Goal: Register for event/course

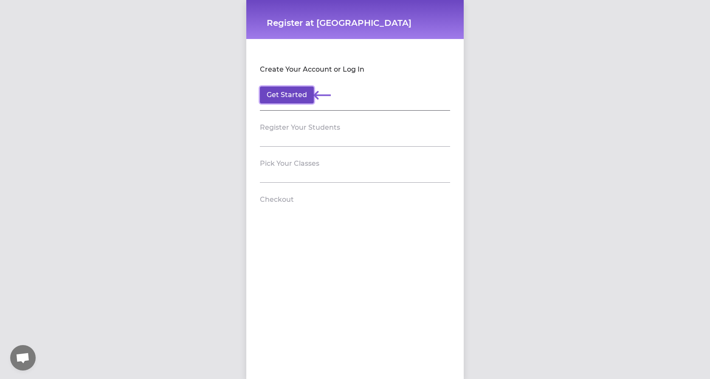
click at [282, 94] on button "Get Started" at bounding box center [287, 95] width 54 height 17
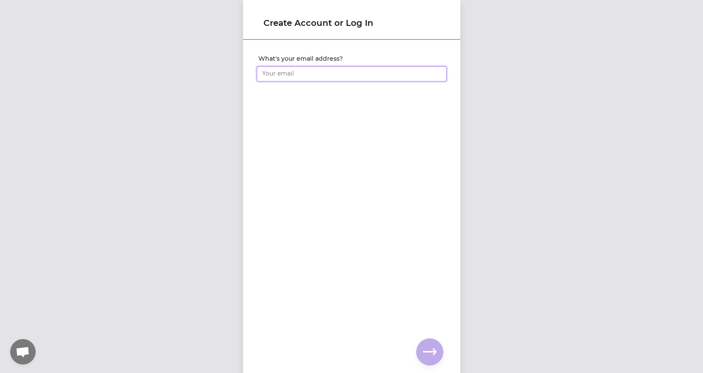
click at [308, 74] on input "What's your email address?" at bounding box center [352, 73] width 190 height 15
type input "[EMAIL_ADDRESS][DOMAIN_NAME]"
click at [433, 351] on icon "button" at bounding box center [430, 351] width 14 height 6
click at [292, 72] on input "What's your full name?" at bounding box center [352, 73] width 190 height 15
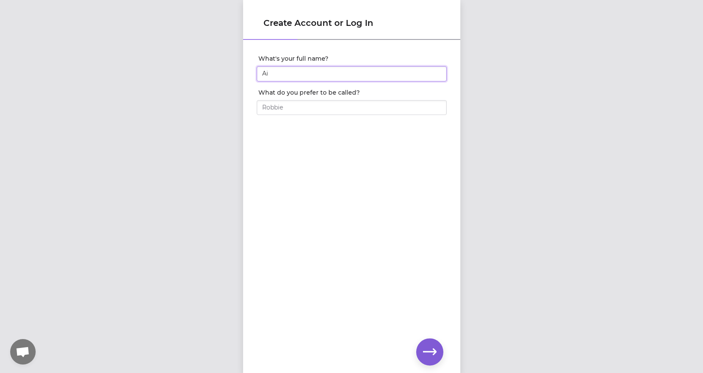
type input "A"
type input "[PERSON_NAME]"
click at [285, 105] on input "What do you prefer to be called?" at bounding box center [352, 107] width 190 height 15
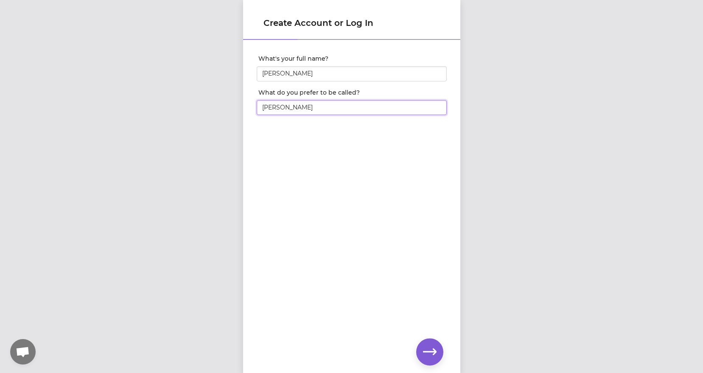
scroll to position [6, 0]
type input "[PERSON_NAME]"
click at [431, 347] on icon "button" at bounding box center [430, 352] width 14 height 14
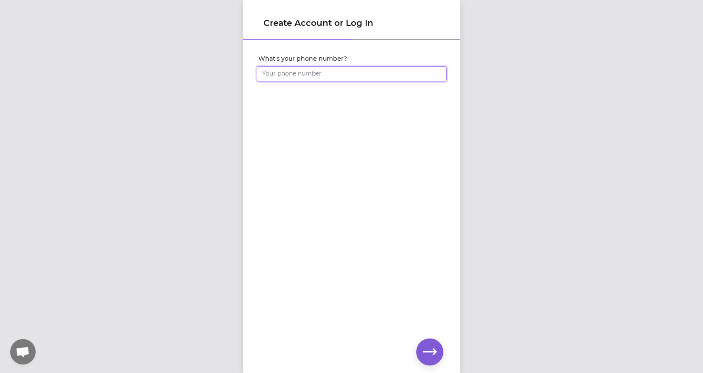
click at [300, 75] on input "What's your phone number?" at bounding box center [352, 73] width 190 height 15
type input "(702) 335-8530"
click at [431, 353] on icon "button" at bounding box center [430, 352] width 14 height 14
click at [424, 349] on icon "button" at bounding box center [430, 352] width 14 height 14
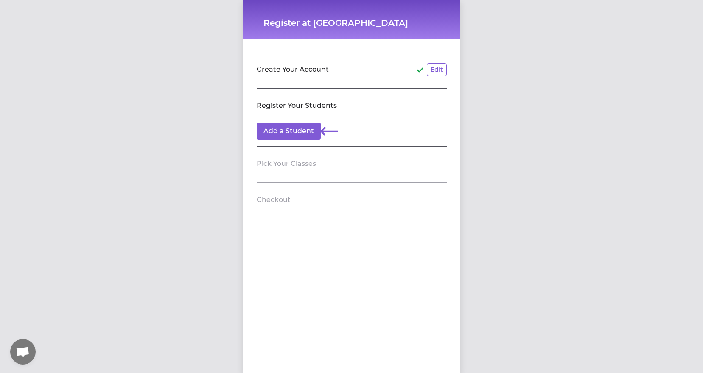
click at [301, 81] on section "Create Your Account Edit" at bounding box center [352, 71] width 190 height 36
click at [295, 78] on section "Create Your Account Edit" at bounding box center [352, 71] width 190 height 36
click at [295, 86] on section "Create Your Account Edit" at bounding box center [352, 71] width 190 height 36
click at [290, 129] on button "Add a Student" at bounding box center [289, 131] width 64 height 17
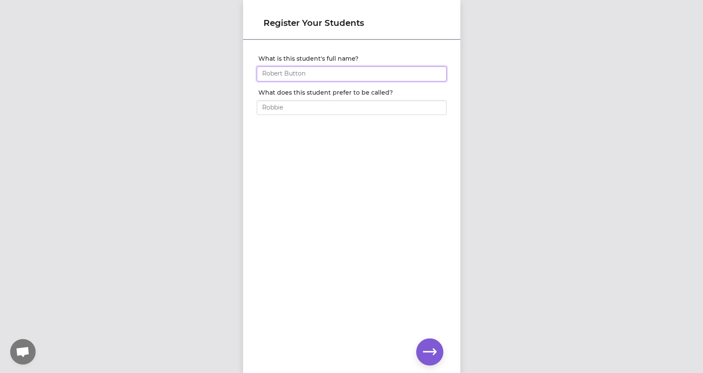
click at [313, 70] on input "What is this student's full name?" at bounding box center [352, 73] width 190 height 15
type input "[PERSON_NAME]"
click at [431, 343] on button "button" at bounding box center [429, 351] width 27 height 27
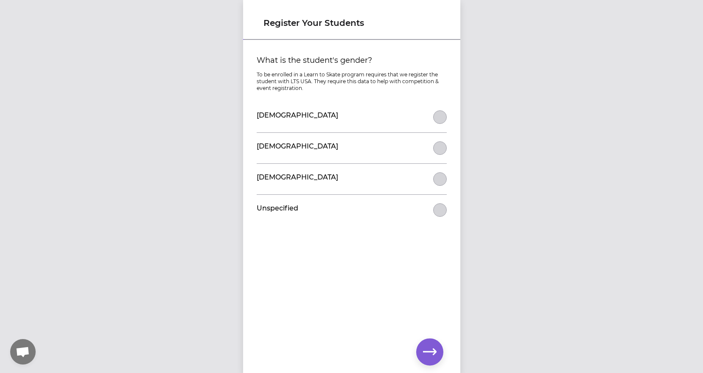
click at [314, 125] on div "Female" at bounding box center [352, 117] width 190 height 31
click at [438, 124] on button "What is the student's gender?" at bounding box center [440, 117] width 14 height 14
click at [427, 350] on icon "button" at bounding box center [430, 352] width 14 height 14
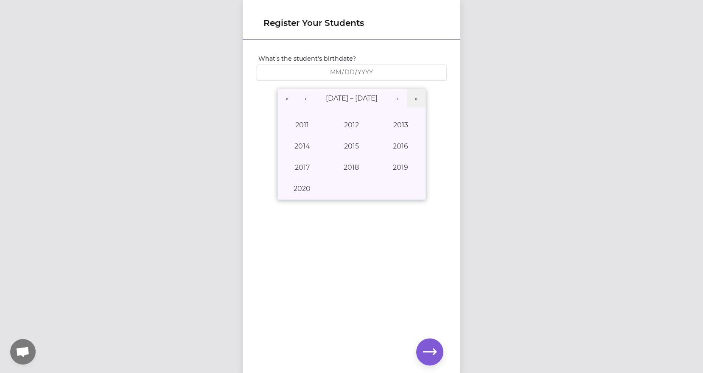
click at [290, 82] on div "/ / « ‹ 2011 – 2020 › » 2011 2012 2013 2014 2015 2016 2017 2018 2019 2020" at bounding box center [352, 133] width 190 height 137
click at [325, 72] on div "/ /" at bounding box center [351, 72] width 179 height 8
click at [386, 163] on button "2019" at bounding box center [400, 167] width 49 height 21
click at [392, 144] on abbr "June" at bounding box center [400, 146] width 17 height 8
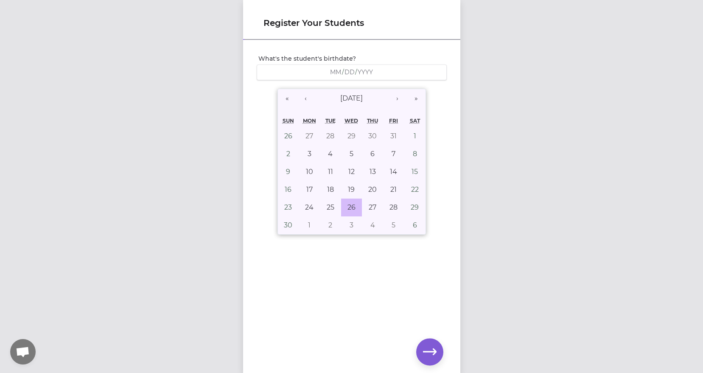
click at [349, 205] on abbr "26" at bounding box center [352, 207] width 8 height 8
type input "2019-06-26"
type input "6"
type input "26"
type input "2019"
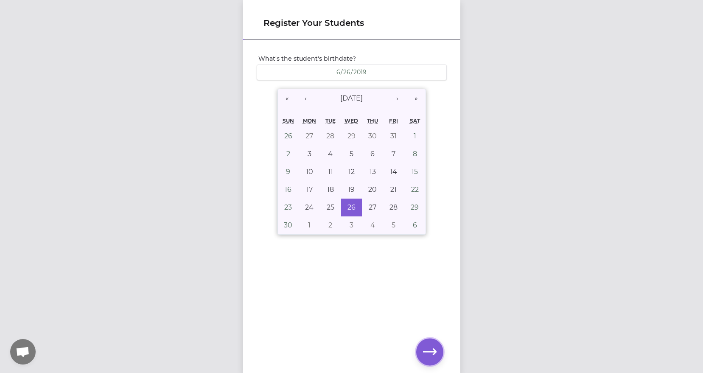
click at [430, 355] on icon "button" at bounding box center [430, 352] width 14 height 14
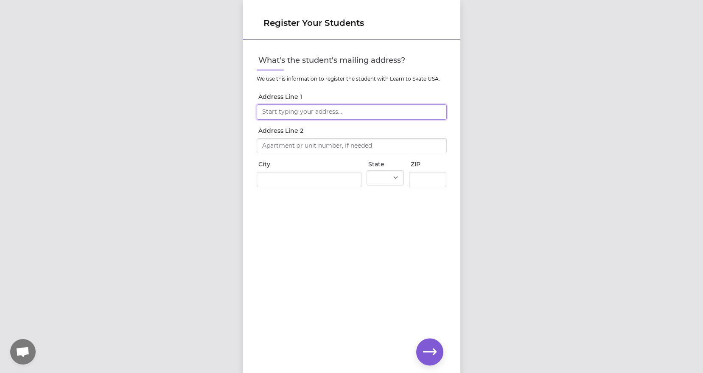
click at [282, 112] on input "Address Line 1" at bounding box center [352, 111] width 190 height 15
type input "2744 Whitetail Ridge"
type input "Kila"
select select "MT"
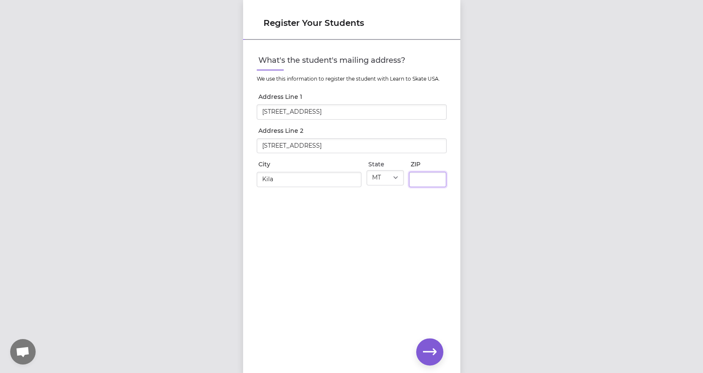
type input "59920"
drag, startPoint x: 328, startPoint y: 143, endPoint x: 205, endPoint y: 143, distance: 123.5
click at [205, 143] on div "Register Your Students What's the student's mailing address? We use this inform…" at bounding box center [351, 186] width 703 height 373
type input "#1005"
click at [354, 254] on div "What's the student's mailing address? We use this information to register the s…" at bounding box center [351, 193] width 217 height 304
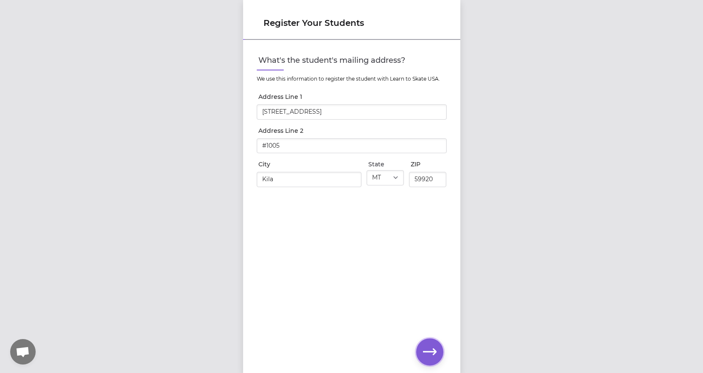
click at [428, 350] on icon "button" at bounding box center [430, 352] width 14 height 14
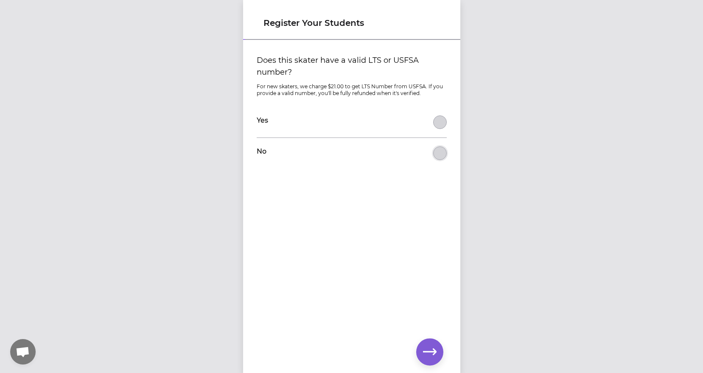
drag, startPoint x: 436, startPoint y: 154, endPoint x: 438, endPoint y: 181, distance: 27.2
click at [436, 129] on button "Does this skater have a valid LTS or USFSA number?" at bounding box center [440, 122] width 14 height 14
click at [429, 354] on icon "button" at bounding box center [430, 352] width 14 height 14
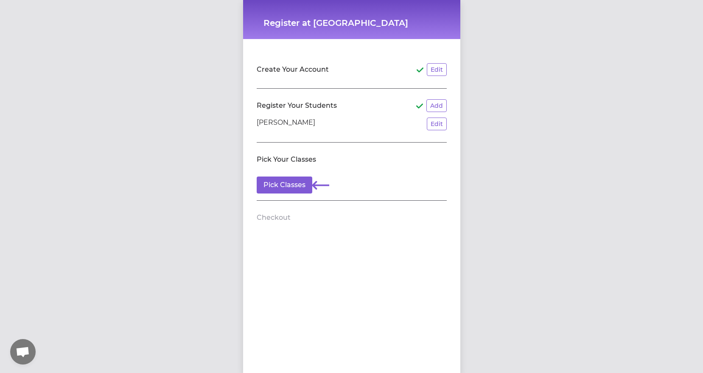
click at [286, 78] on section "Create Your Account Edit" at bounding box center [352, 71] width 190 height 36
click at [433, 69] on button "Edit" at bounding box center [437, 69] width 20 height 13
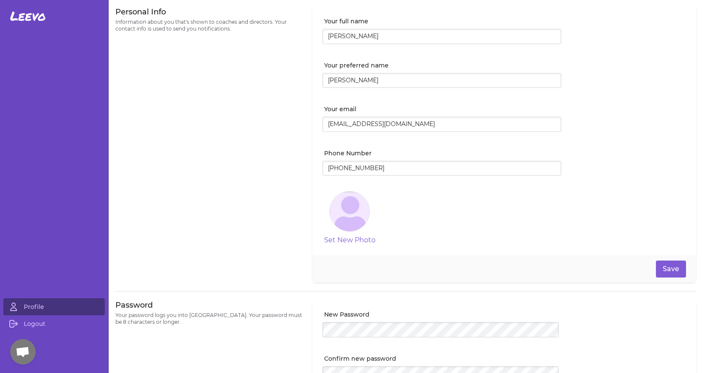
click at [336, 35] on input "[PERSON_NAME]" at bounding box center [442, 36] width 239 height 15
type input "Aimee Mack"
click at [337, 80] on input "[PERSON_NAME]" at bounding box center [442, 80] width 239 height 15
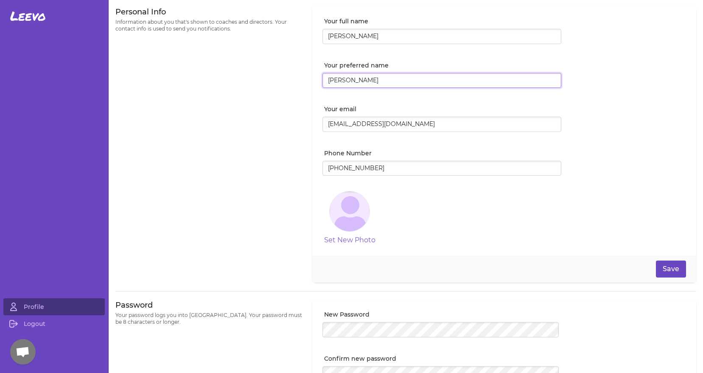
type input "Aimee"
click at [657, 269] on button "Save" at bounding box center [671, 269] width 30 height 17
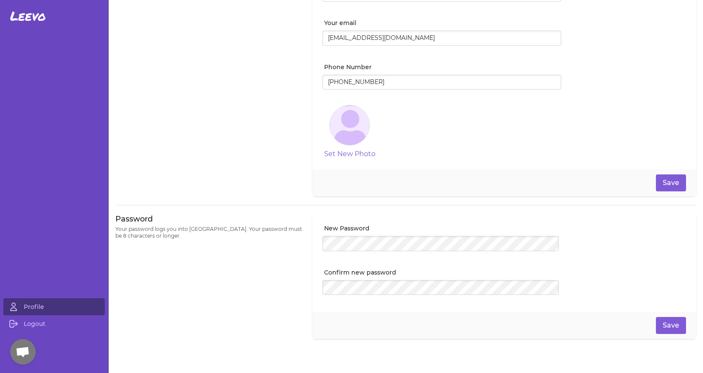
scroll to position [93, 0]
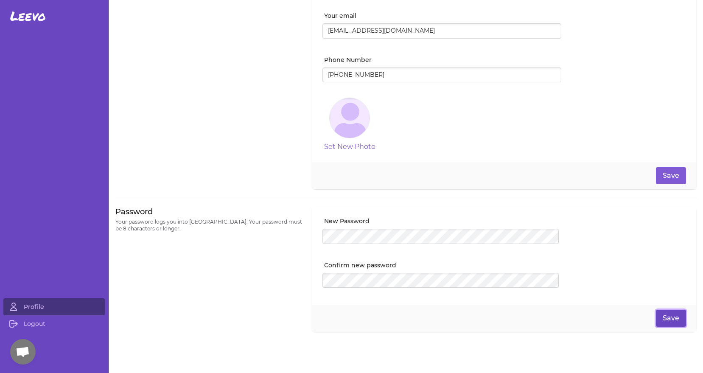
click at [665, 313] on button "Save" at bounding box center [671, 318] width 30 height 17
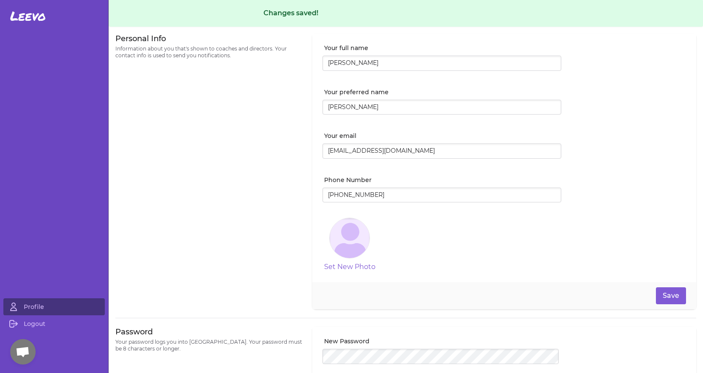
scroll to position [0, 0]
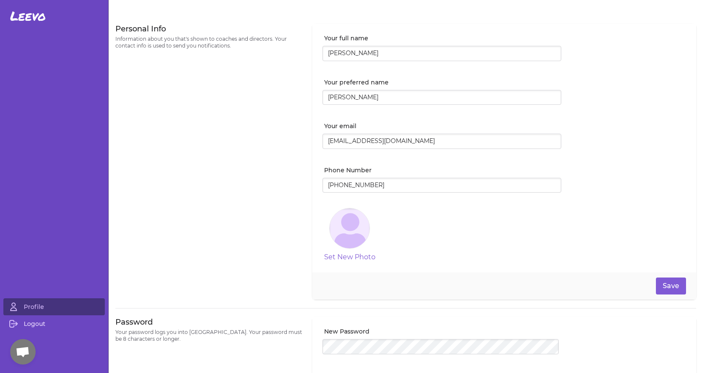
click at [37, 327] on link "Logout" at bounding box center [53, 323] width 101 height 17
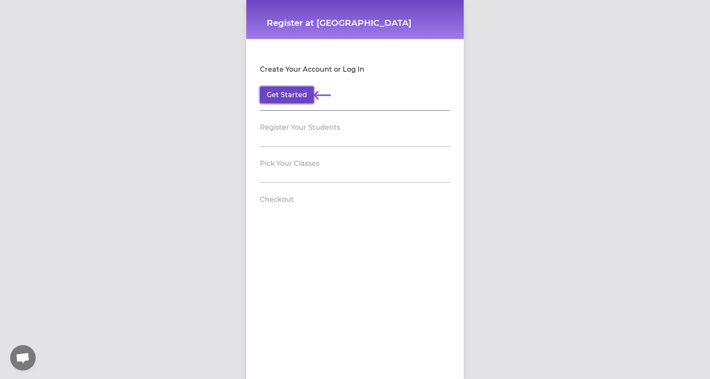
click at [298, 92] on button "Get Started" at bounding box center [287, 95] width 54 height 17
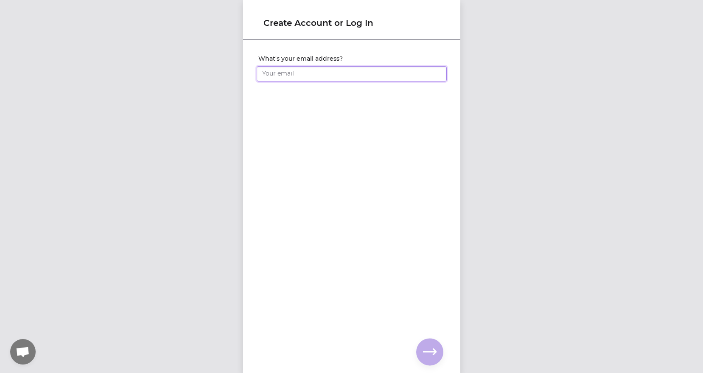
click at [345, 75] on input "What's your email address?" at bounding box center [352, 73] width 190 height 15
type input "[EMAIL_ADDRESS][DOMAIN_NAME]"
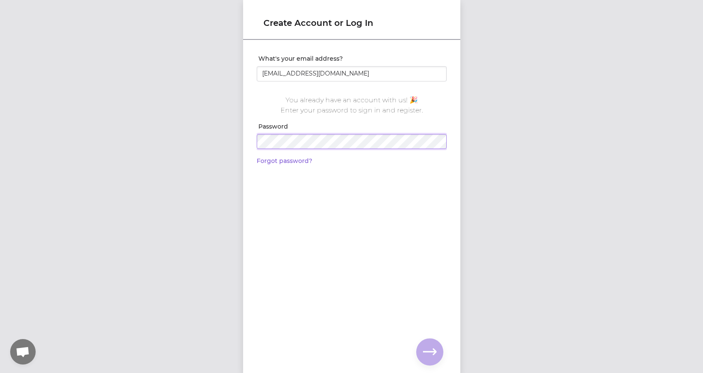
click at [219, 132] on div "Create Account or Log In What's your email address? [EMAIL_ADDRESS][DOMAIN_NAME…" at bounding box center [351, 186] width 703 height 373
click at [427, 341] on button "button" at bounding box center [429, 351] width 27 height 27
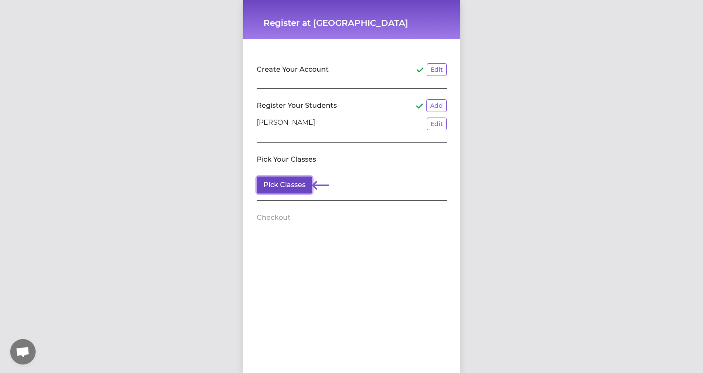
click at [284, 180] on button "Pick Classes" at bounding box center [285, 185] width 56 height 17
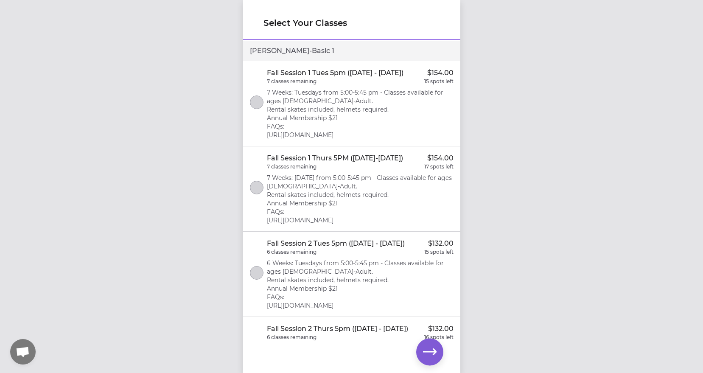
click at [372, 91] on p "7 Weeks: Tuesdays from 5:00-5:45 pm - Classes available for ages [DEMOGRAPHIC_D…" at bounding box center [360, 113] width 187 height 51
click at [429, 348] on icon "button" at bounding box center [430, 352] width 14 height 14
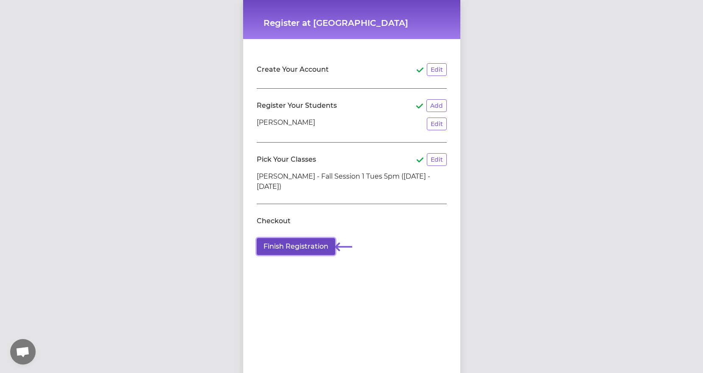
click at [278, 245] on button "Finish Registration" at bounding box center [296, 246] width 79 height 17
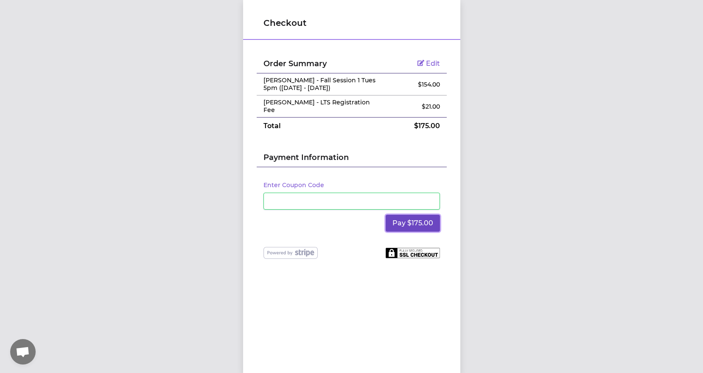
click at [408, 217] on button "Pay $175.00" at bounding box center [413, 223] width 54 height 17
click at [429, 215] on button "Pay $175.00" at bounding box center [413, 223] width 54 height 17
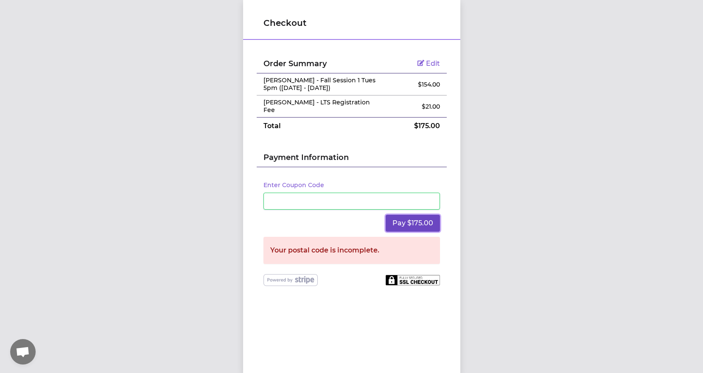
click at [393, 216] on button "Pay $175.00" at bounding box center [413, 223] width 54 height 17
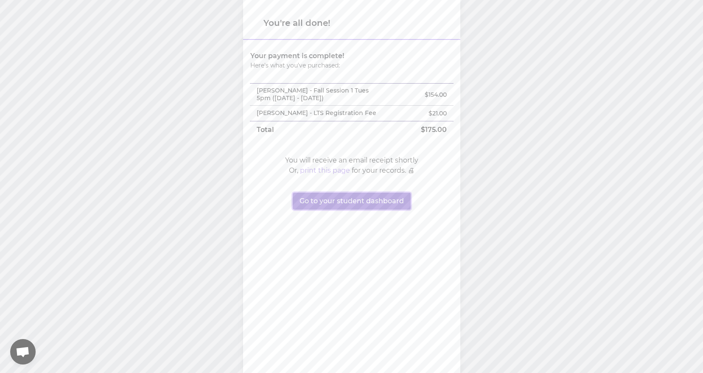
click at [355, 204] on button "Go to your student dashboard" at bounding box center [352, 201] width 118 height 17
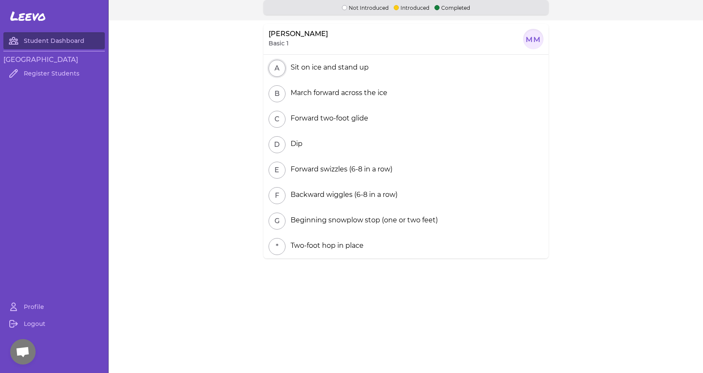
click at [274, 72] on button "A" at bounding box center [277, 68] width 17 height 17
click at [271, 64] on button "A" at bounding box center [277, 68] width 17 height 17
